Goal: Transaction & Acquisition: Register for event/course

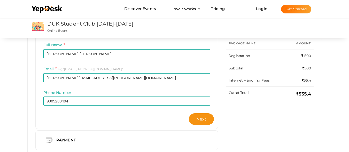
scroll to position [62, 0]
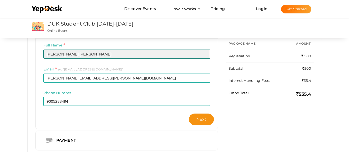
click at [71, 56] on input "[PERSON_NAME] [PERSON_NAME]" at bounding box center [126, 54] width 167 height 9
click at [61, 54] on input "Shipra shipra" at bounding box center [126, 54] width 167 height 9
type input "Shipra Shipra"
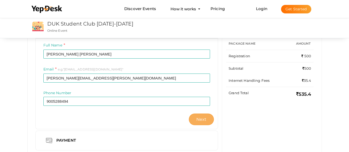
click at [199, 121] on span "Next" at bounding box center [202, 119] width 10 height 5
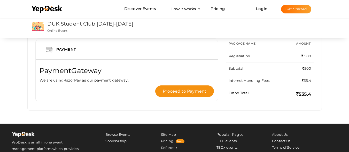
scroll to position [0, 0]
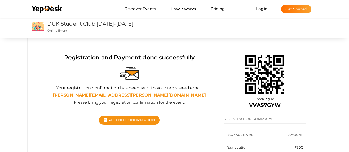
scroll to position [41, 0]
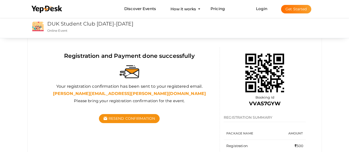
click at [255, 74] on img at bounding box center [265, 73] width 52 height 52
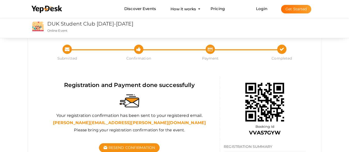
scroll to position [0, 0]
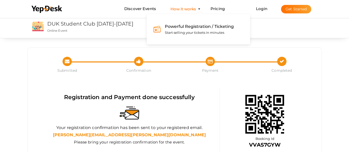
click at [189, 11] on button "How it works Powerful Registration / Ticketing Start selling your tickets in mi…" at bounding box center [183, 9] width 29 height 10
click at [203, 25] on span "Powerful Registration / Ticketing" at bounding box center [199, 26] width 69 height 5
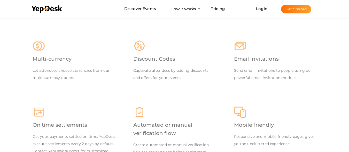
scroll to position [626, 0]
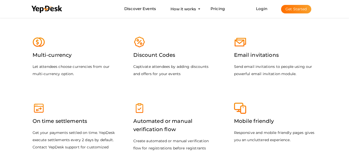
click at [305, 9] on button "Get Started" at bounding box center [296, 9] width 30 height 9
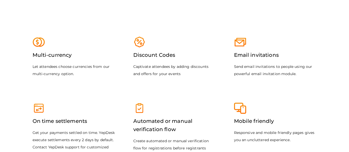
scroll to position [0, 0]
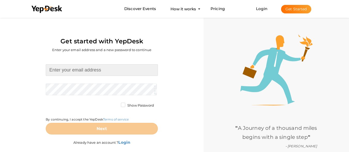
click at [101, 70] on input at bounding box center [102, 70] width 112 height 12
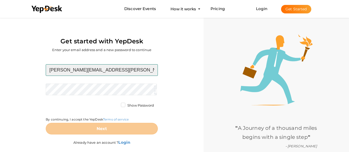
type input "[PERSON_NAME][EMAIL_ADDRESS][PERSON_NAME][DOMAIN_NAME]"
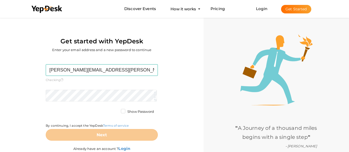
click at [96, 83] on form "shipra.ds25@duk.ac.in Required. Invalid email. Checking You already have a YepD…" at bounding box center [102, 102] width 112 height 77
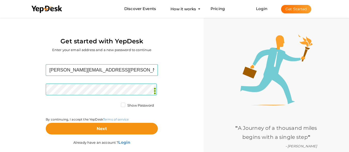
click at [124, 105] on label "Show Password" at bounding box center [137, 105] width 33 height 5
click at [116, 104] on input "Show Password" at bounding box center [116, 104] width 0 height 0
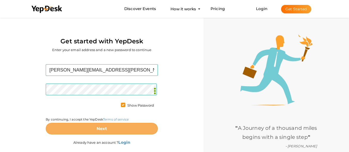
click at [118, 127] on button "Next" at bounding box center [102, 129] width 112 height 12
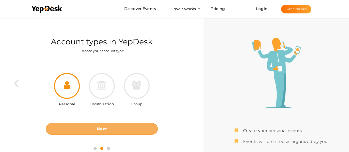
click at [137, 127] on button "Next" at bounding box center [102, 129] width 112 height 12
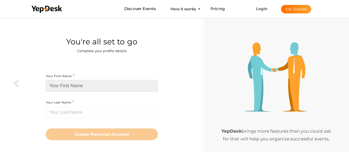
click at [131, 84] on input at bounding box center [102, 86] width 112 height 12
type input "s"
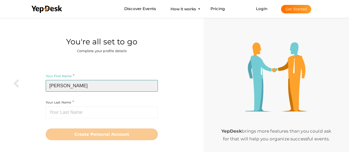
type input "Shipra"
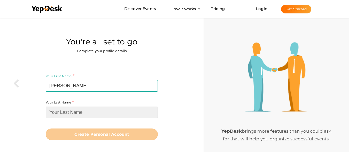
click at [119, 112] on input at bounding box center [102, 113] width 112 height 12
type input "s"
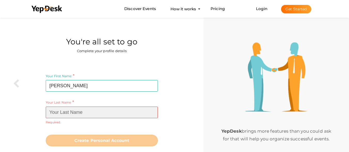
type input "."
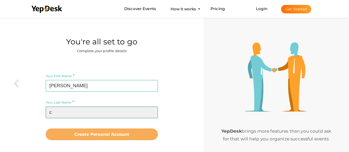
type input "c"
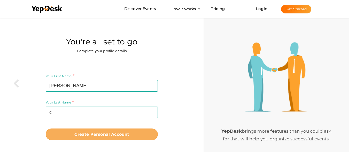
click at [122, 132] on b "Create Personal Account" at bounding box center [101, 134] width 55 height 5
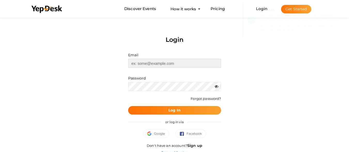
click at [165, 64] on input "text" at bounding box center [174, 63] width 93 height 9
type input "[PERSON_NAME][EMAIL_ADDRESS][PERSON_NAME][DOMAIN_NAME]"
click at [174, 110] on b "Log In" at bounding box center [175, 110] width 12 height 5
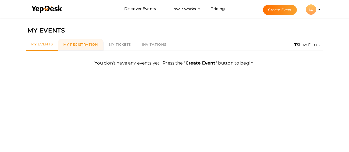
click at [74, 48] on link "My Registration" at bounding box center [81, 45] width 46 height 12
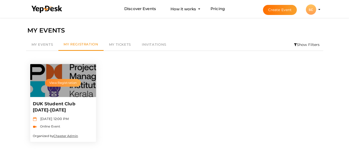
click at [70, 82] on button "View Registration" at bounding box center [63, 83] width 36 height 8
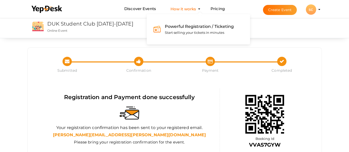
click at [177, 8] on button "How it works Powerful Registration / Ticketing Start selling your tickets in mi…" at bounding box center [183, 9] width 29 height 10
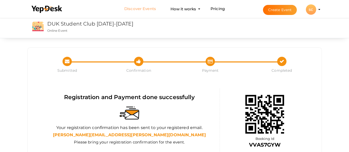
click at [138, 7] on link "Discover Events" at bounding box center [140, 9] width 32 height 10
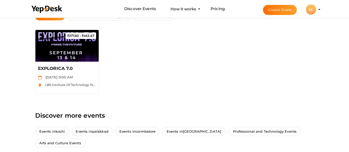
scroll to position [112, 0]
click at [73, 79] on span "Sep 13 2025, 9:00 AM" at bounding box center [58, 77] width 30 height 4
click at [57, 65] on div "EXPLORICA 7.0 Sep 13 2025, 9:00 AM LBS Institute Of Technology for Women Poojap…" at bounding box center [67, 78] width 64 height 32
click at [60, 53] on img at bounding box center [67, 46] width 64 height 32
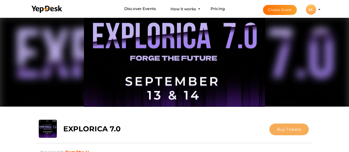
click at [296, 131] on span "Buy Tickets" at bounding box center [289, 129] width 25 height 5
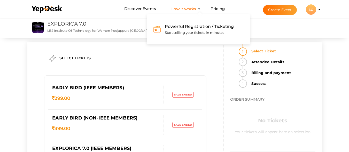
click at [190, 7] on button "How it works Powerful Registration / Ticketing Start selling your tickets in mi…" at bounding box center [183, 9] width 29 height 10
click at [198, 9] on button "How it works Powerful Registration / Ticketing Start selling your tickets in mi…" at bounding box center [183, 9] width 29 height 10
click at [184, 30] on div "Powerful Registration / Ticketing Start selling your tickets in minutes" at bounding box center [197, 29] width 73 height 12
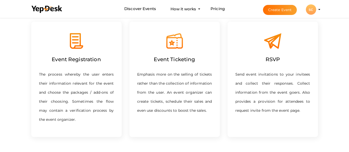
scroll to position [182, 0]
click at [215, 5] on link "Pricing" at bounding box center [218, 9] width 14 height 10
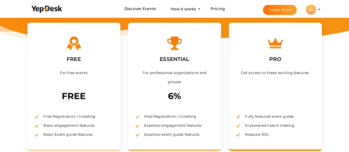
scroll to position [70, 0]
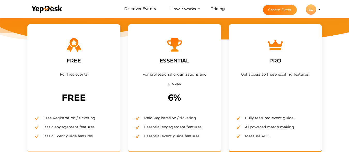
click at [44, 106] on div "FREE For free events FREE Free Registration / ticketing Basic engagement featur…" at bounding box center [73, 88] width 93 height 129
click at [77, 64] on label "FREE" at bounding box center [74, 61] width 22 height 16
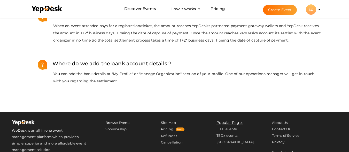
scroll to position [480, 0]
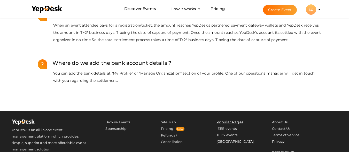
click at [273, 11] on button "Create Event" at bounding box center [280, 10] width 34 height 10
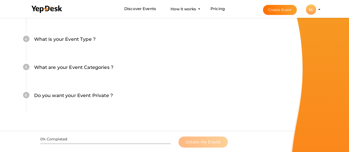
click at [293, 86] on div at bounding box center [319, 76] width 59 height 152
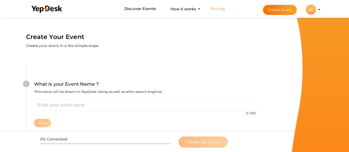
click at [220, 9] on link "Pricing" at bounding box center [218, 9] width 14 height 10
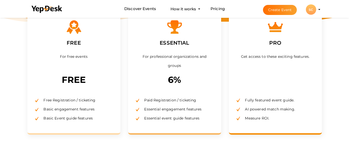
scroll to position [88, 0]
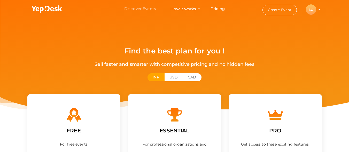
click at [138, 10] on link "Discover Events" at bounding box center [140, 9] width 32 height 10
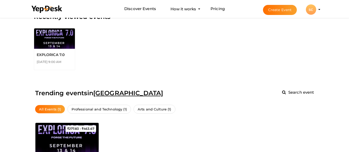
scroll to position [95, 0]
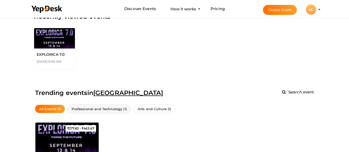
click at [108, 110] on span "Professional and Technology (1)" at bounding box center [98, 109] width 63 height 9
